Goal: Find specific page/section: Find specific page/section

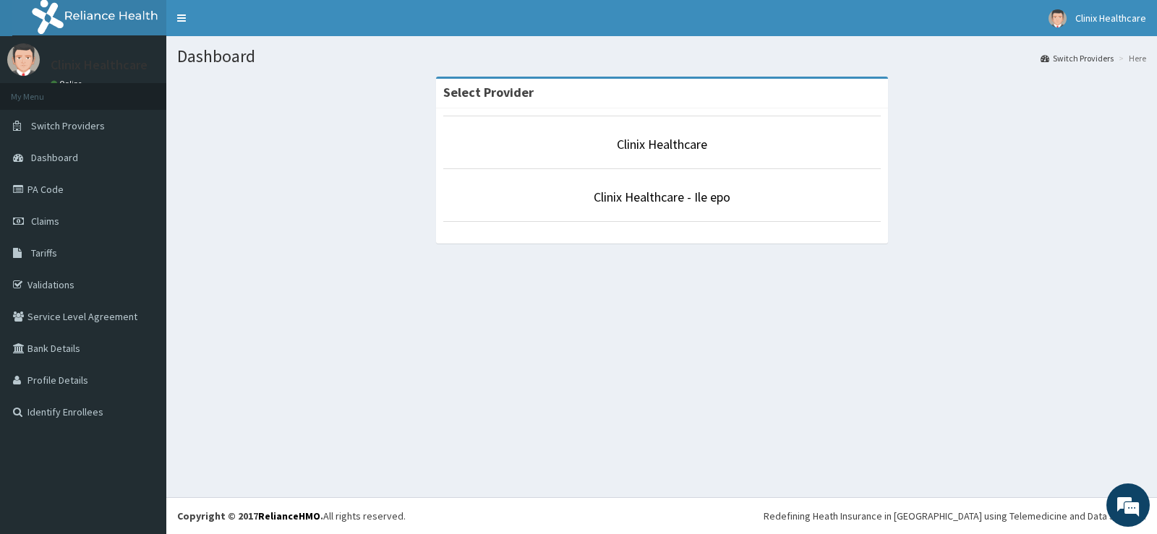
click at [699, 164] on li "Clinix Healthcare" at bounding box center [661, 143] width 437 height 54
click at [702, 160] on li "Clinix Healthcare" at bounding box center [661, 143] width 437 height 54
click at [701, 166] on li "Clinix Healthcare" at bounding box center [661, 143] width 437 height 54
click at [644, 147] on link "Clinix Healthcare" at bounding box center [662, 144] width 90 height 17
